Goal: Task Accomplishment & Management: Manage account settings

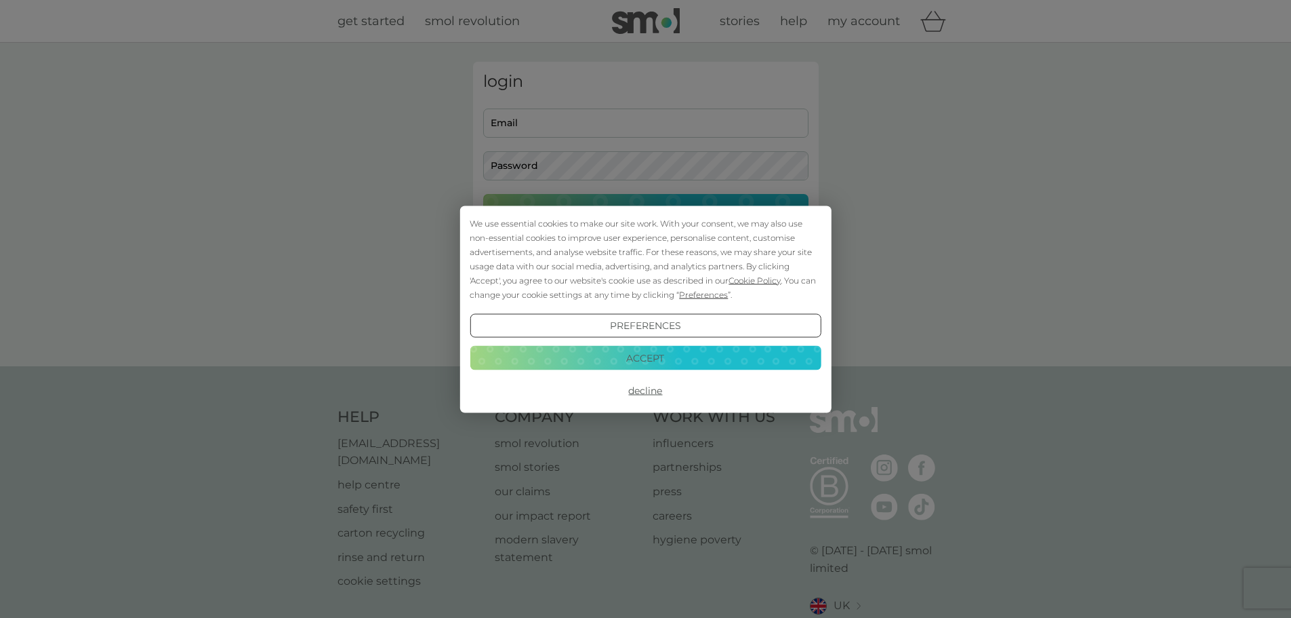
type input "[EMAIL_ADDRESS][DOMAIN_NAME]"
click at [660, 322] on button "Preferences" at bounding box center [645, 325] width 351 height 24
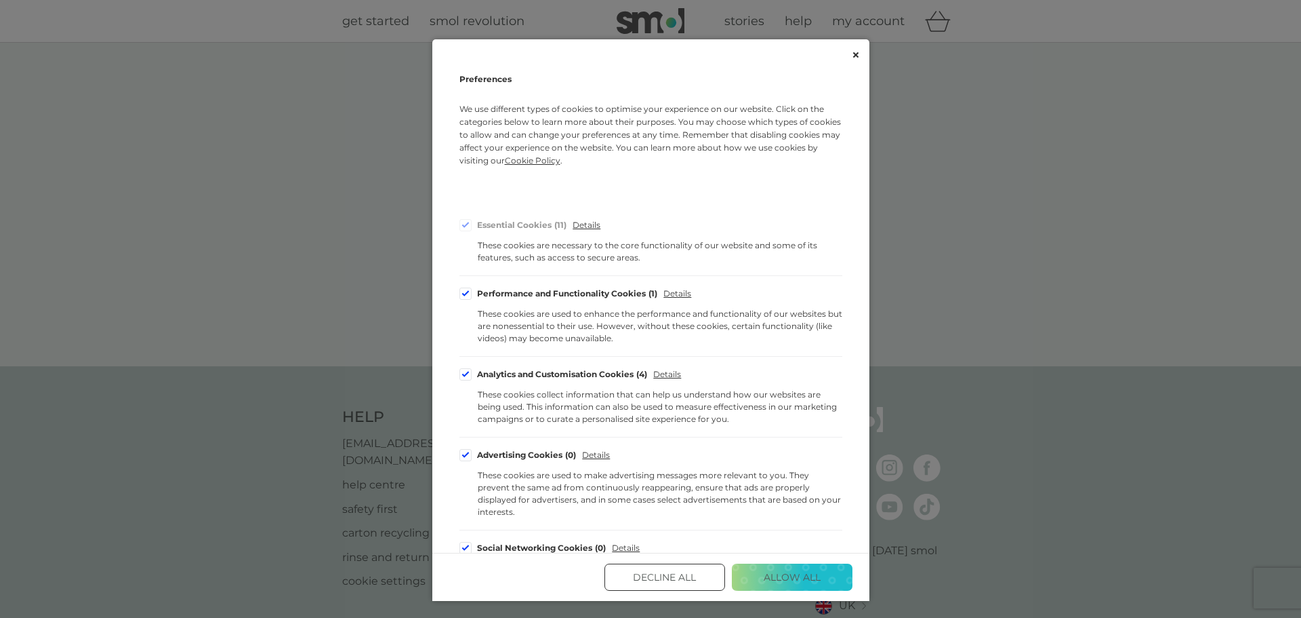
click at [683, 572] on button "Decline All" at bounding box center [665, 576] width 121 height 27
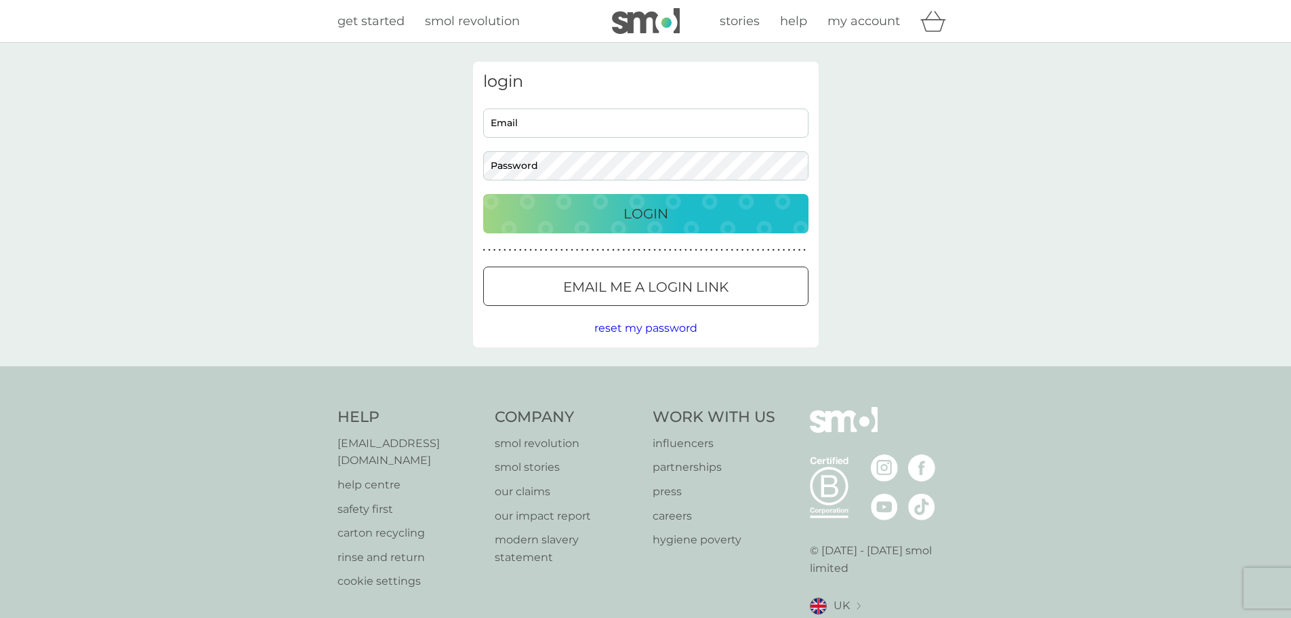
type input "[EMAIL_ADDRESS][DOMAIN_NAME]"
click at [649, 214] on p "Login" at bounding box center [646, 214] width 45 height 22
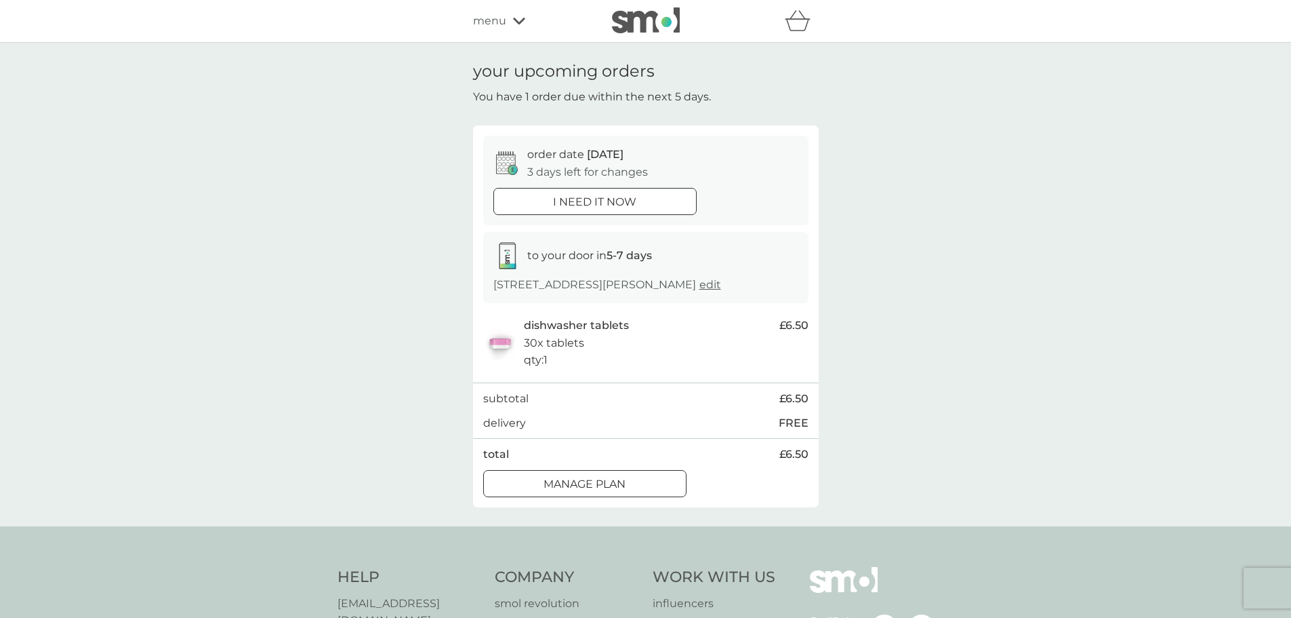
click at [599, 483] on div at bounding box center [585, 484] width 49 height 14
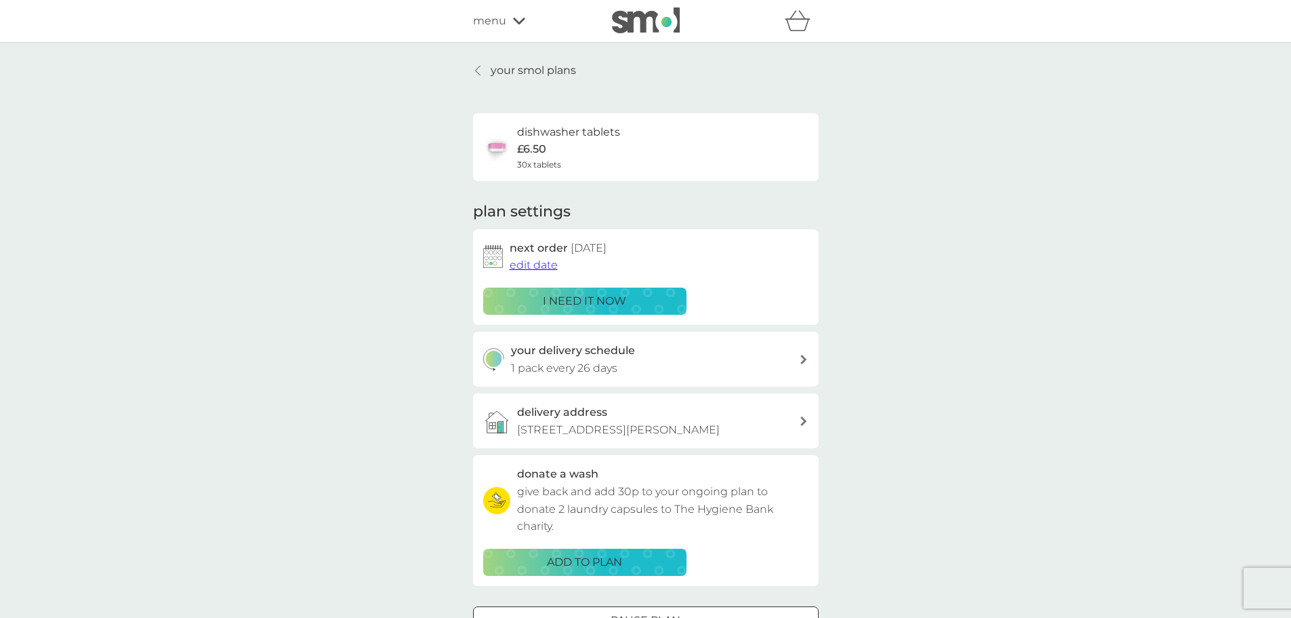
click at [803, 357] on icon at bounding box center [804, 359] width 6 height 9
select select "28"
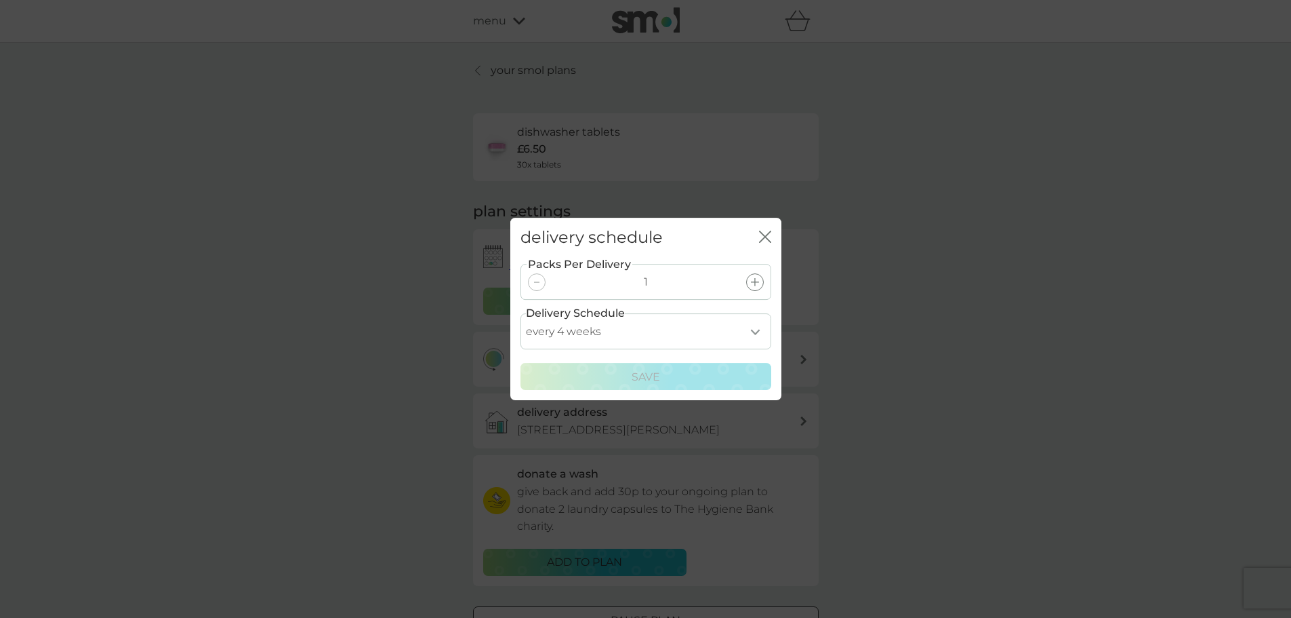
click at [763, 235] on icon "close" at bounding box center [765, 236] width 12 height 12
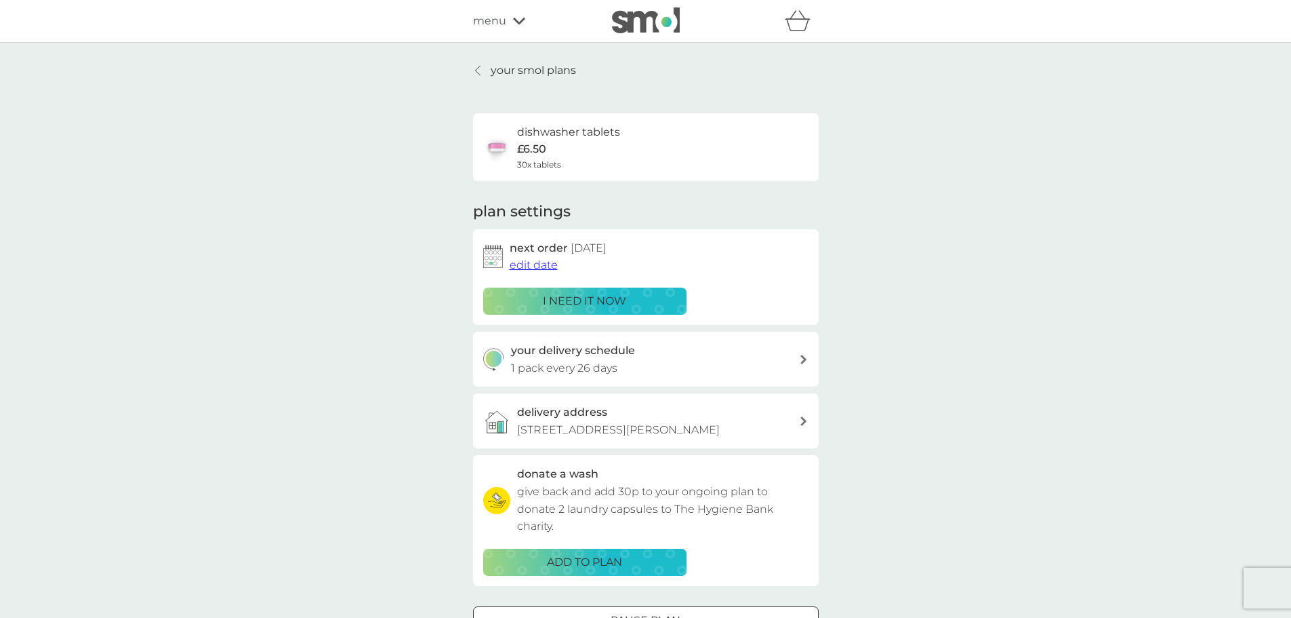
click at [527, 262] on span "edit date" at bounding box center [534, 264] width 48 height 13
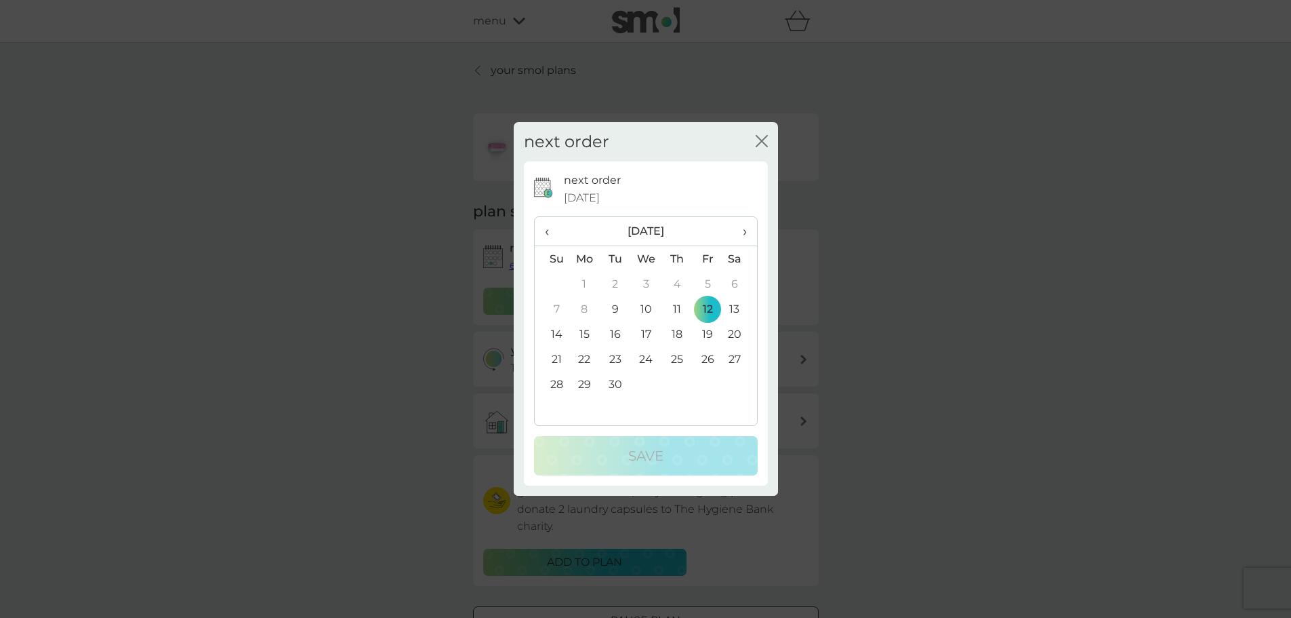
click at [742, 226] on span "›" at bounding box center [740, 231] width 14 height 28
click at [555, 328] on td "12" at bounding box center [552, 333] width 35 height 25
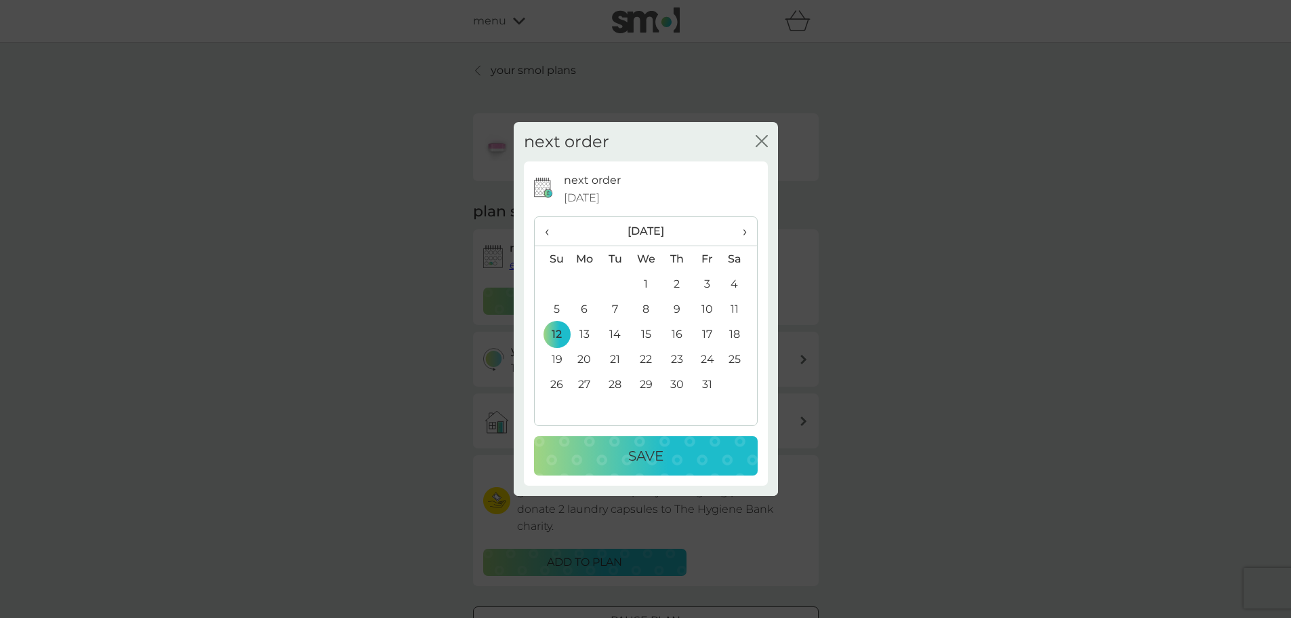
click at [639, 453] on p "Save" at bounding box center [645, 456] width 35 height 22
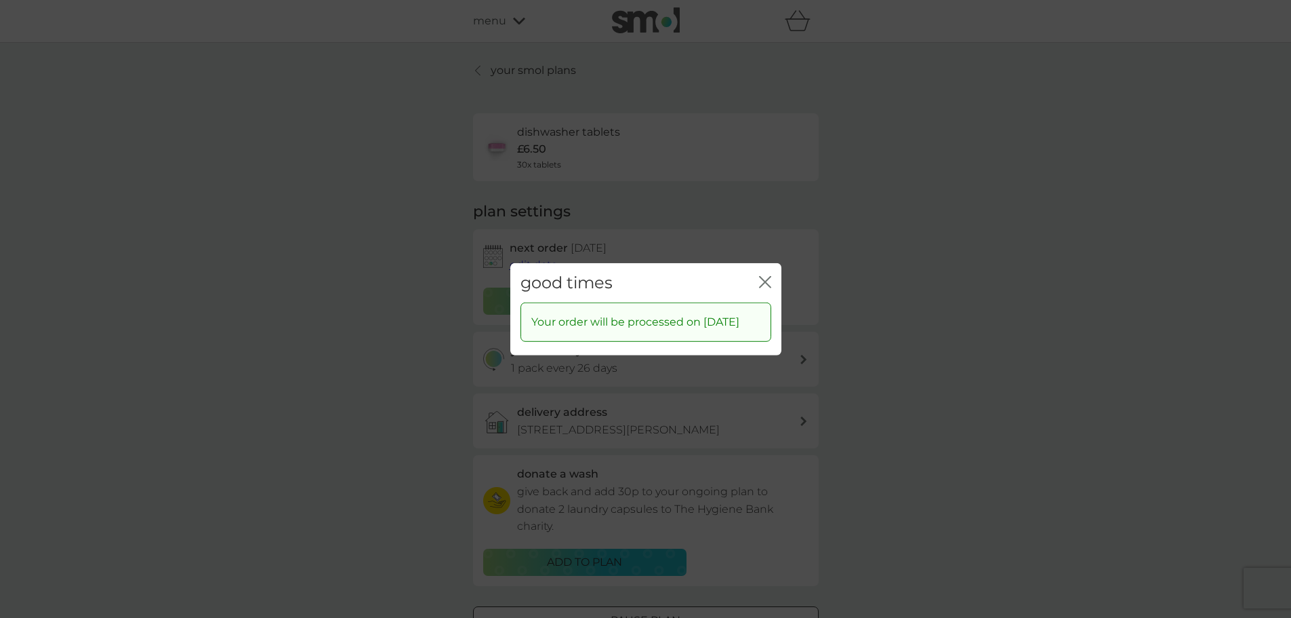
click at [763, 275] on icon "close" at bounding box center [765, 281] width 12 height 12
